Goal: Find specific page/section: Find specific page/section

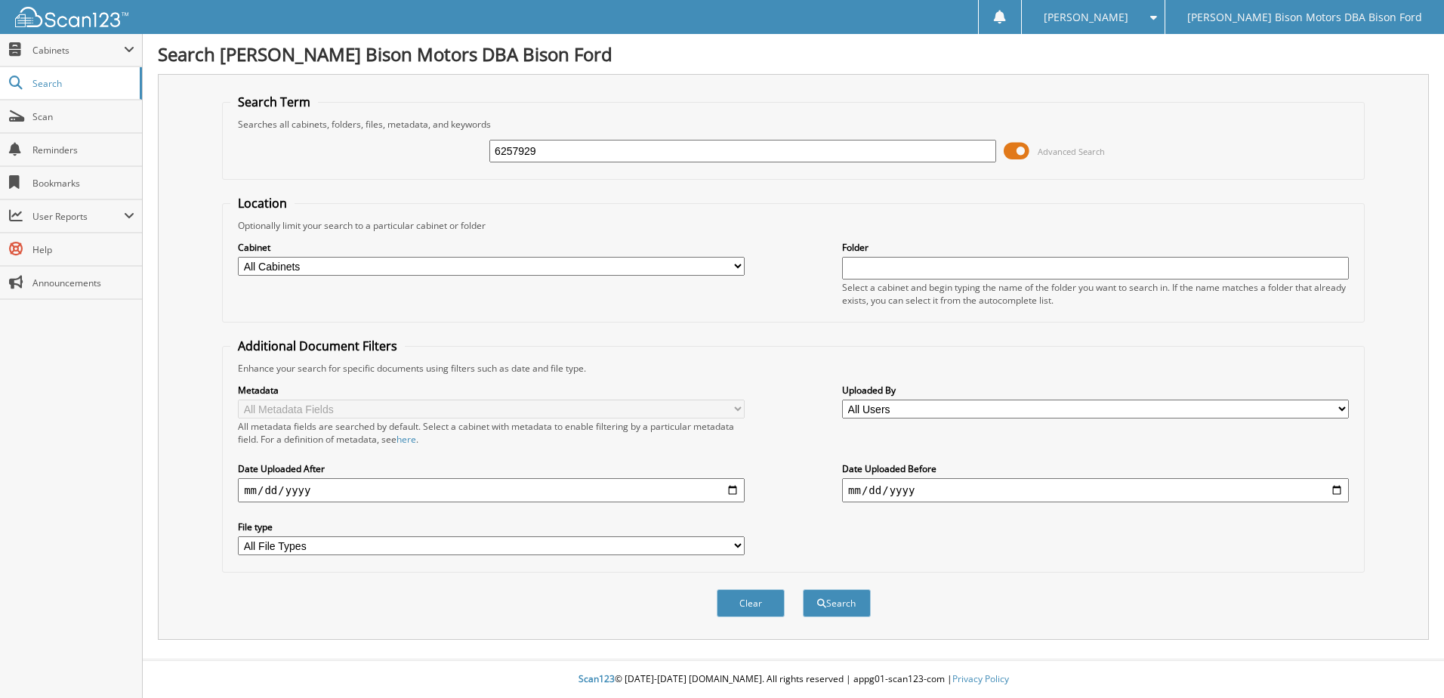
type input "6257929"
click at [803, 589] on button "Search" at bounding box center [837, 603] width 68 height 28
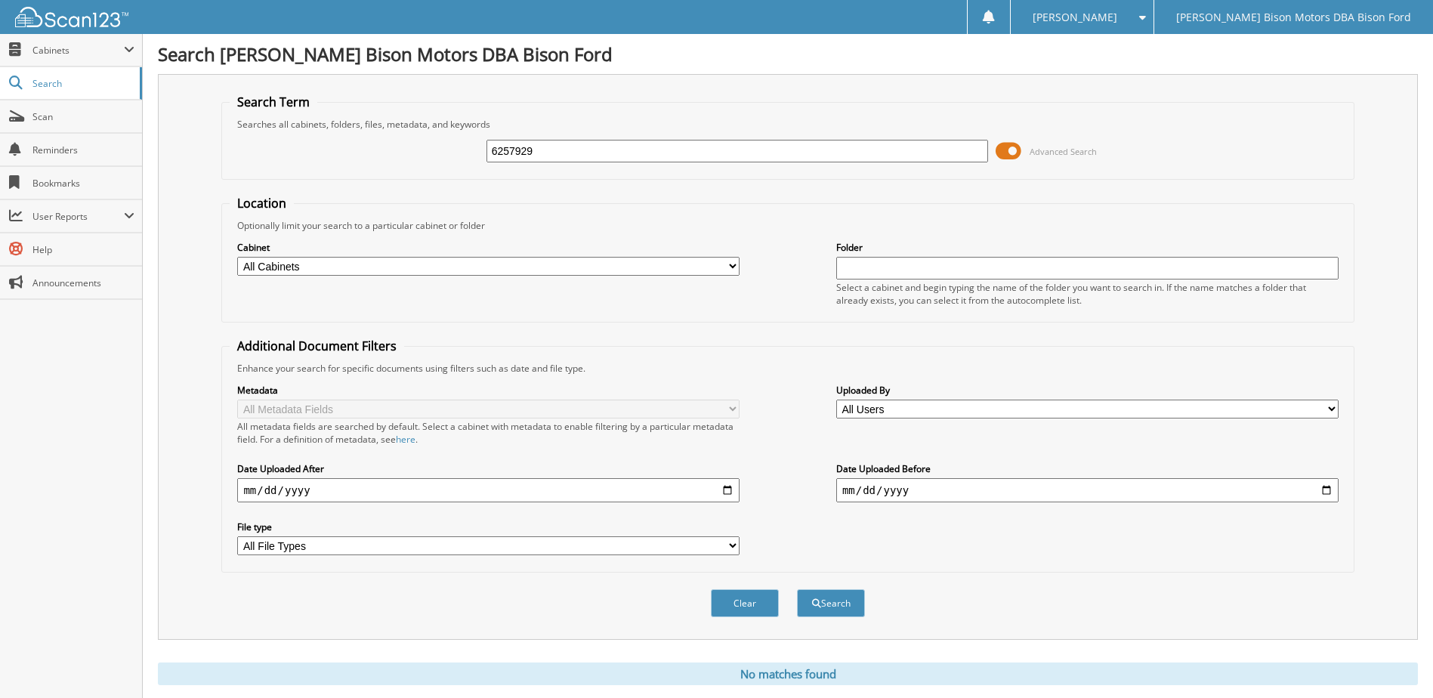
click at [560, 153] on input "6257929" at bounding box center [737, 151] width 502 height 23
type input "627667"
click at [797, 589] on button "Search" at bounding box center [831, 603] width 68 height 28
